Goal: Information Seeking & Learning: Learn about a topic

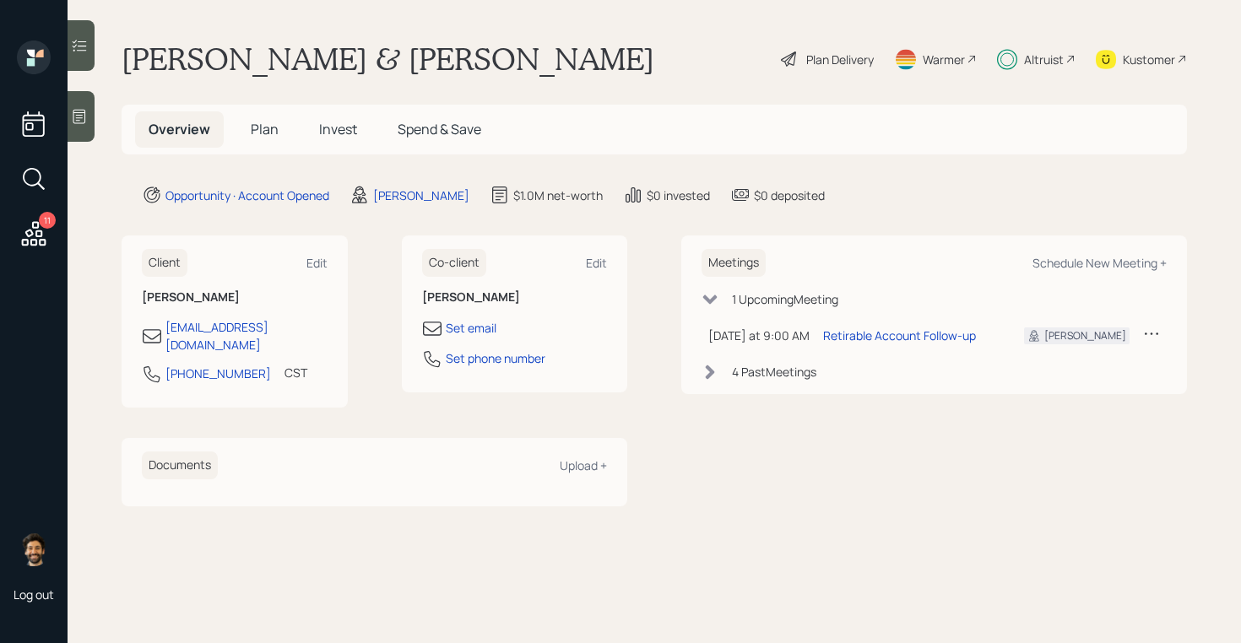
click at [266, 136] on span "Plan" at bounding box center [265, 129] width 28 height 19
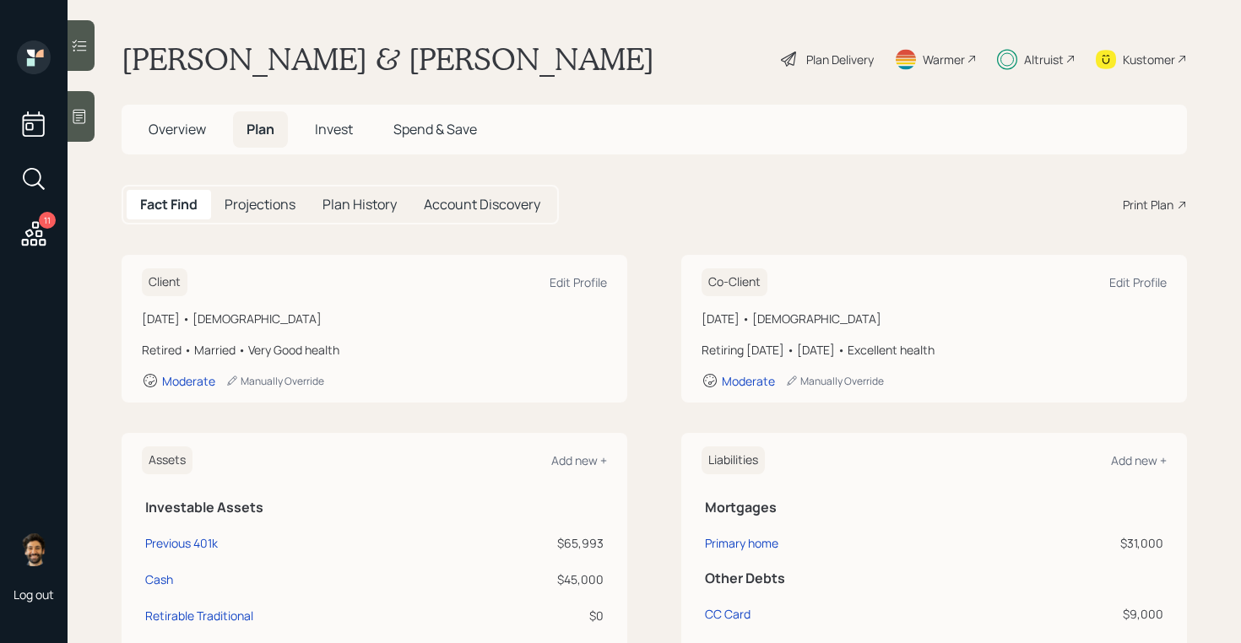
click at [324, 131] on span "Invest" at bounding box center [334, 129] width 38 height 19
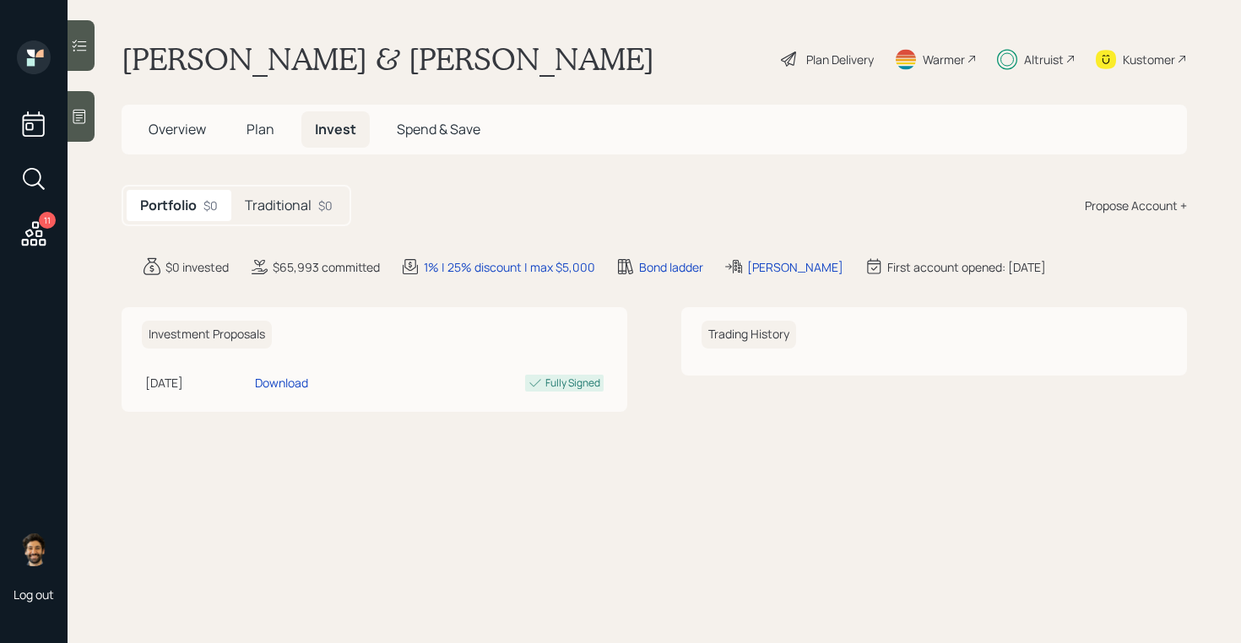
click at [294, 198] on h5 "Traditional" at bounding box center [278, 206] width 67 height 16
